Goal: Transaction & Acquisition: Obtain resource

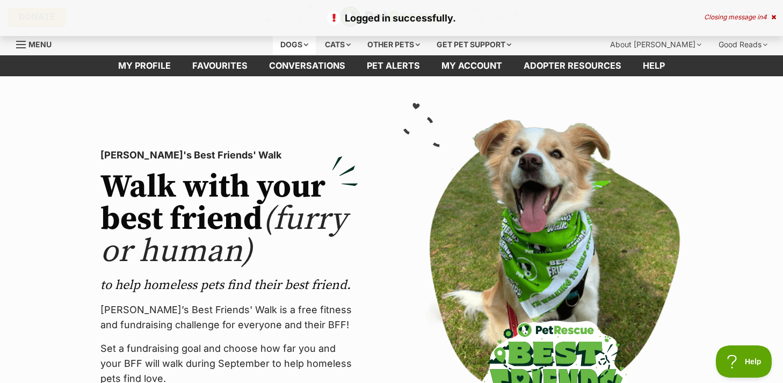
click at [288, 45] on div "Dogs" at bounding box center [294, 44] width 43 height 21
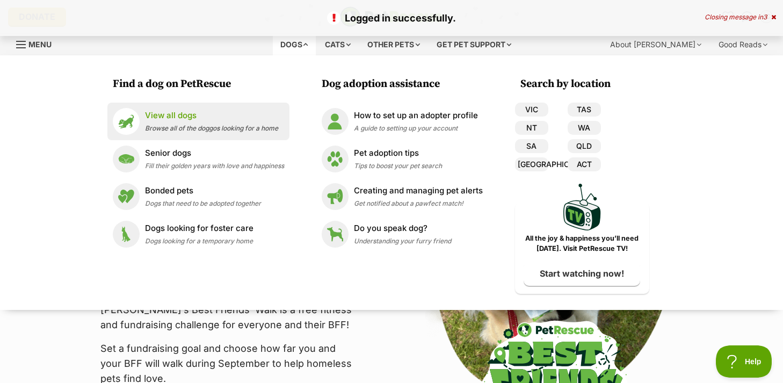
click at [171, 122] on div "View all dogs Browse all of the doggos looking for a home" at bounding box center [211, 121] width 133 height 23
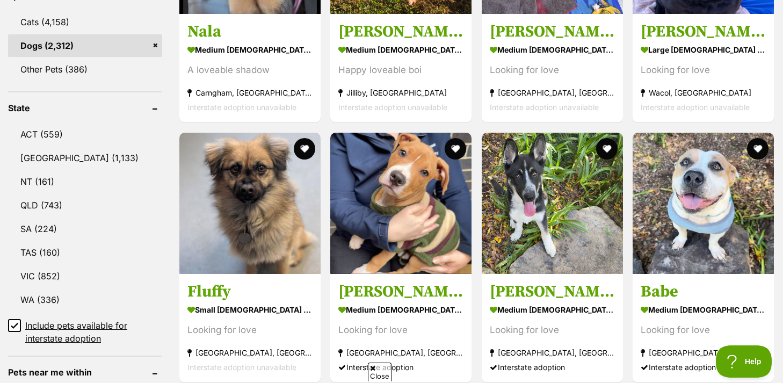
scroll to position [502, 0]
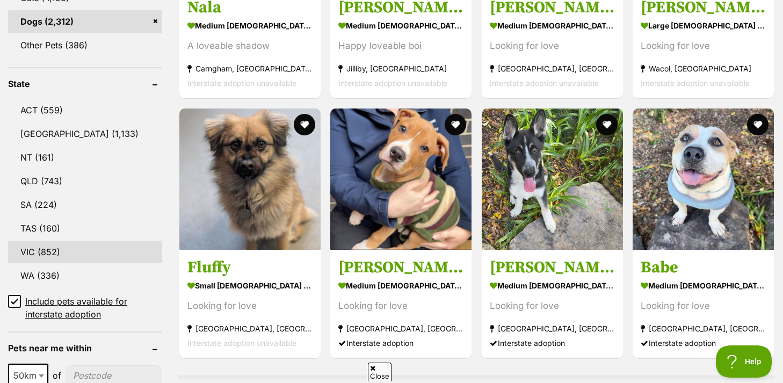
click at [52, 247] on link "VIC (852)" at bounding box center [85, 252] width 154 height 23
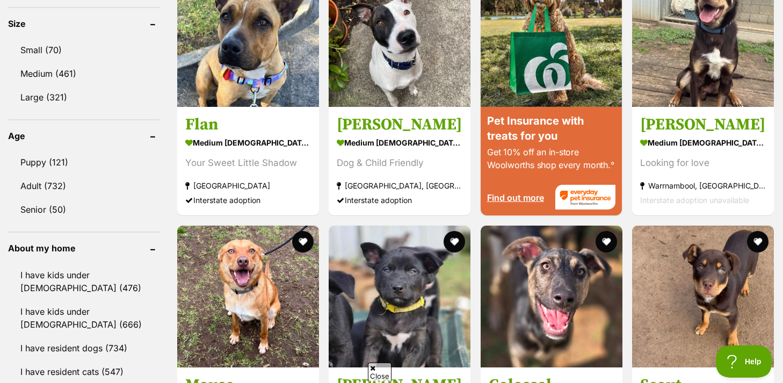
scroll to position [990, 0]
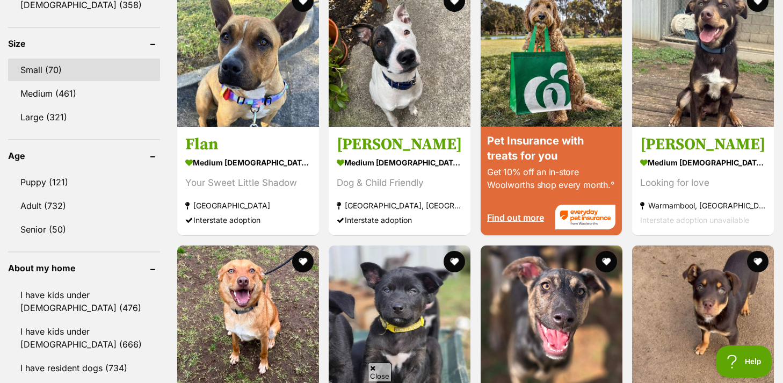
click at [62, 66] on link "Small (70)" at bounding box center [84, 70] width 152 height 23
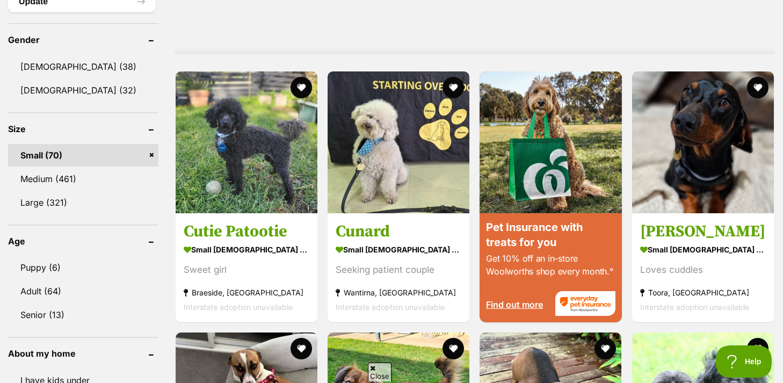
scroll to position [907, 0]
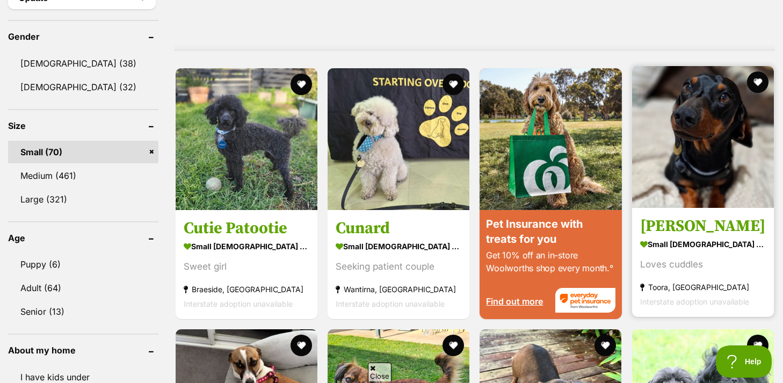
click at [666, 218] on h3 "Luther" at bounding box center [703, 226] width 126 height 20
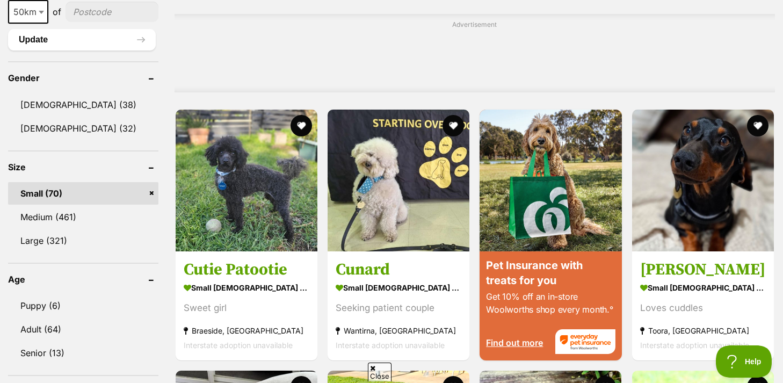
scroll to position [871, 0]
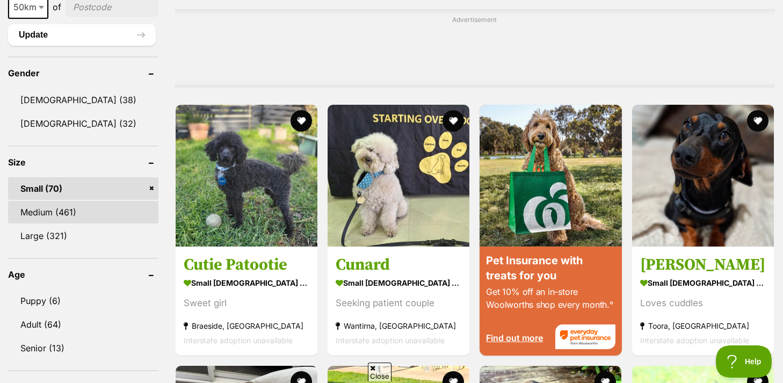
click at [54, 210] on link "Medium (461)" at bounding box center [83, 212] width 150 height 23
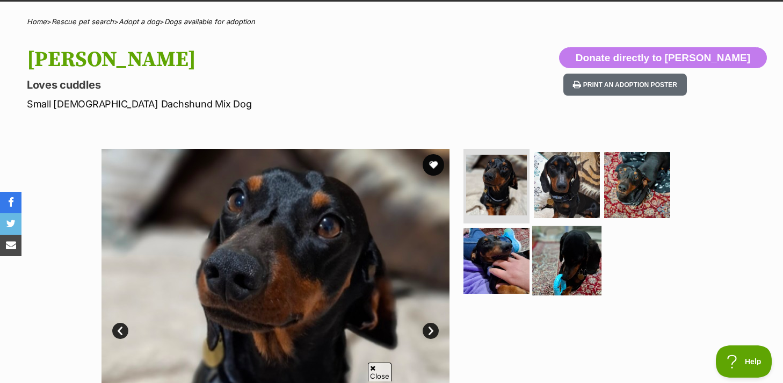
scroll to position [76, 0]
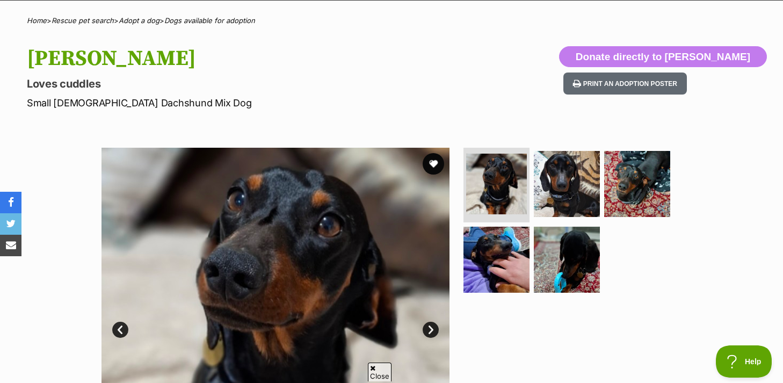
click at [550, 218] on ul at bounding box center [571, 224] width 220 height 153
click at [550, 199] on img at bounding box center [566, 183] width 69 height 69
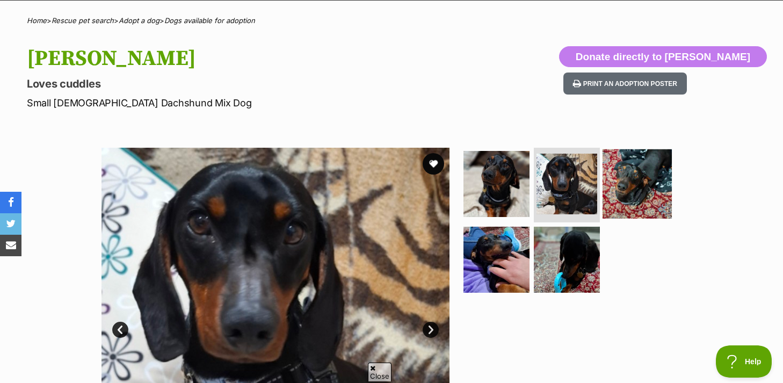
click at [615, 177] on img at bounding box center [637, 183] width 69 height 69
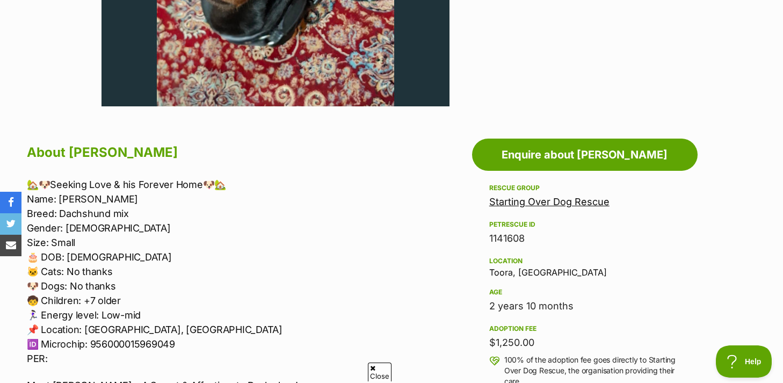
scroll to position [618, 0]
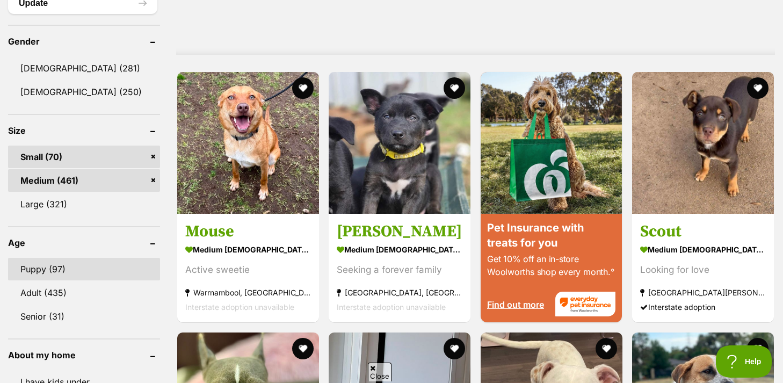
scroll to position [903, 0]
click at [62, 268] on link "Puppy (97)" at bounding box center [84, 268] width 152 height 23
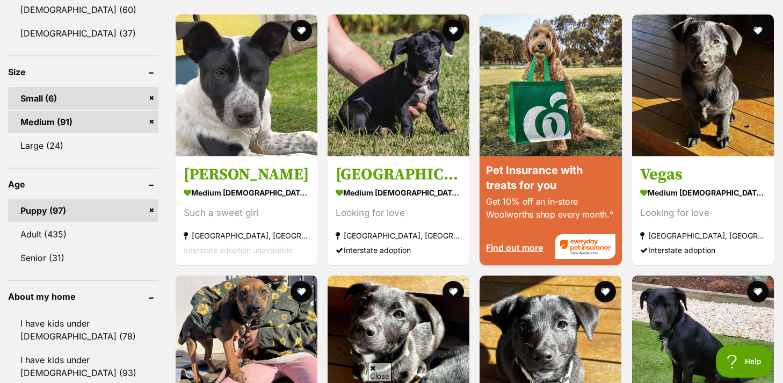
scroll to position [875, 0]
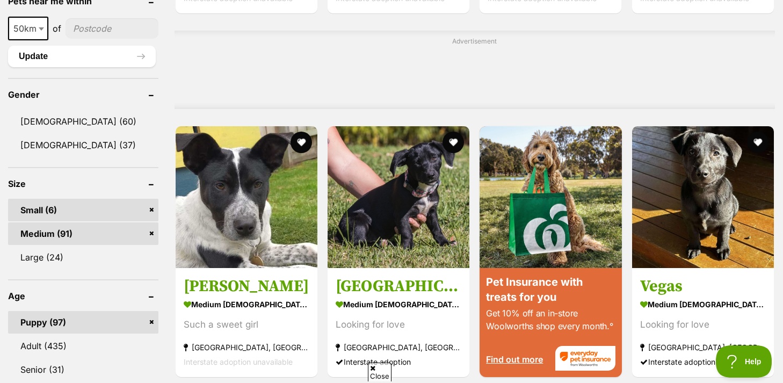
click at [152, 222] on link "Medium (91)" at bounding box center [83, 233] width 150 height 23
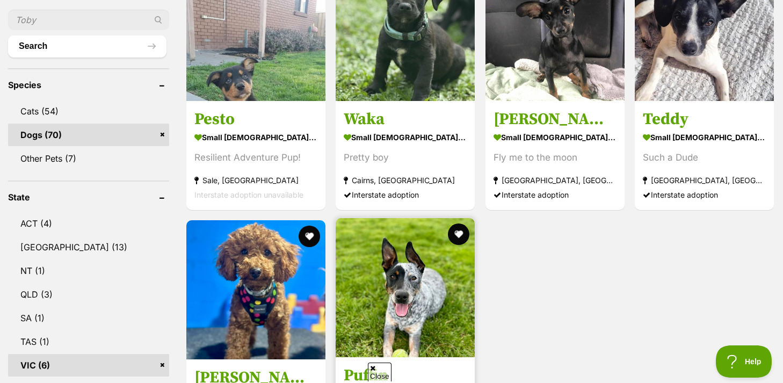
scroll to position [386, 0]
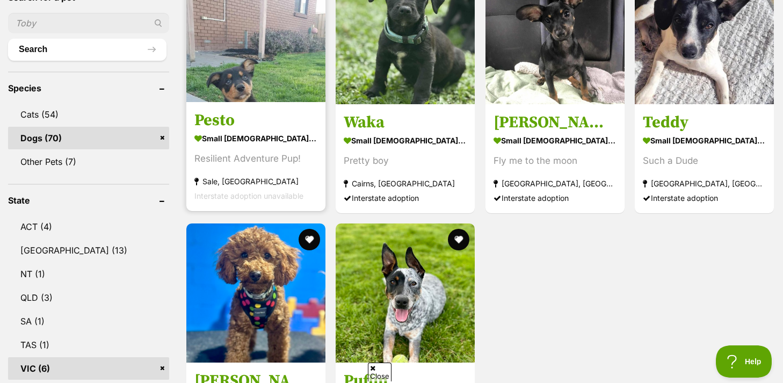
click at [259, 133] on strong "small male Dog" at bounding box center [255, 139] width 123 height 16
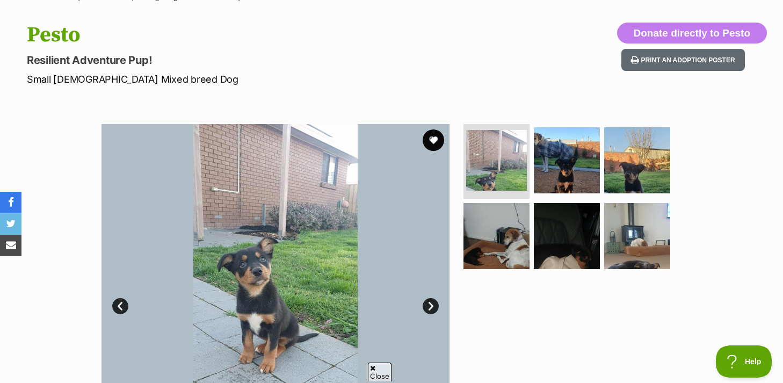
scroll to position [101, 0]
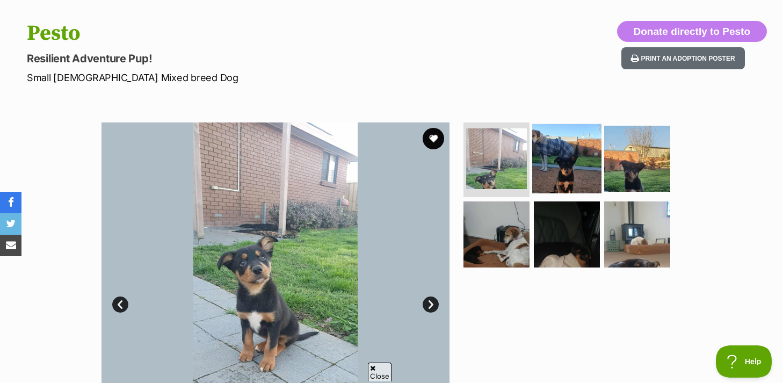
click at [578, 163] on img at bounding box center [566, 158] width 69 height 69
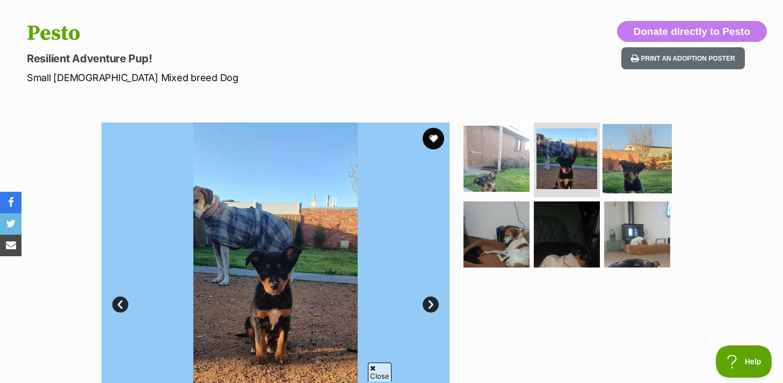
click at [641, 148] on img at bounding box center [637, 158] width 69 height 69
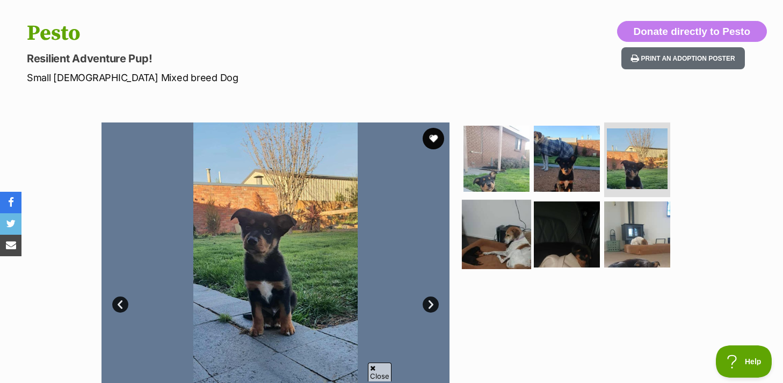
click at [488, 240] on img at bounding box center [496, 234] width 69 height 69
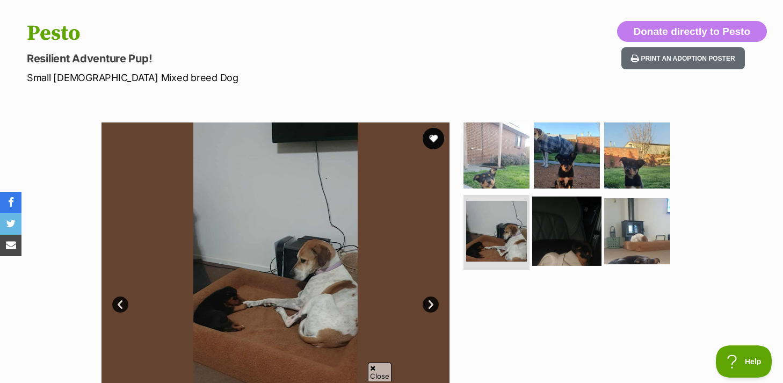
click at [563, 214] on img at bounding box center [566, 231] width 69 height 69
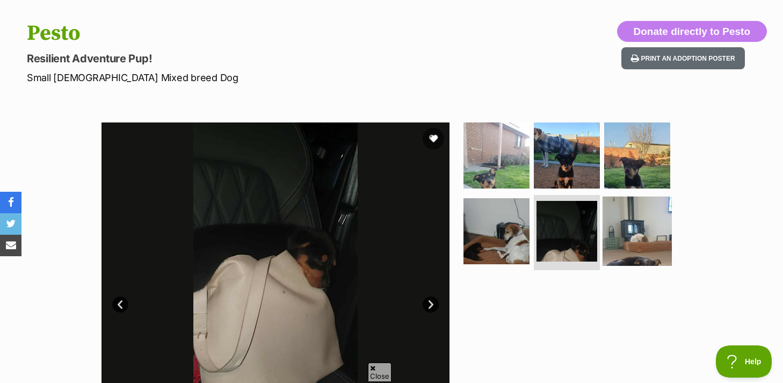
click at [614, 221] on img at bounding box center [637, 231] width 69 height 69
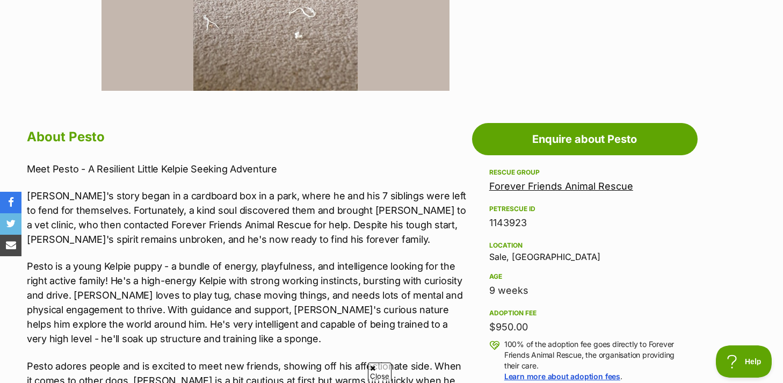
scroll to position [645, 0]
